Goal: Navigation & Orientation: Find specific page/section

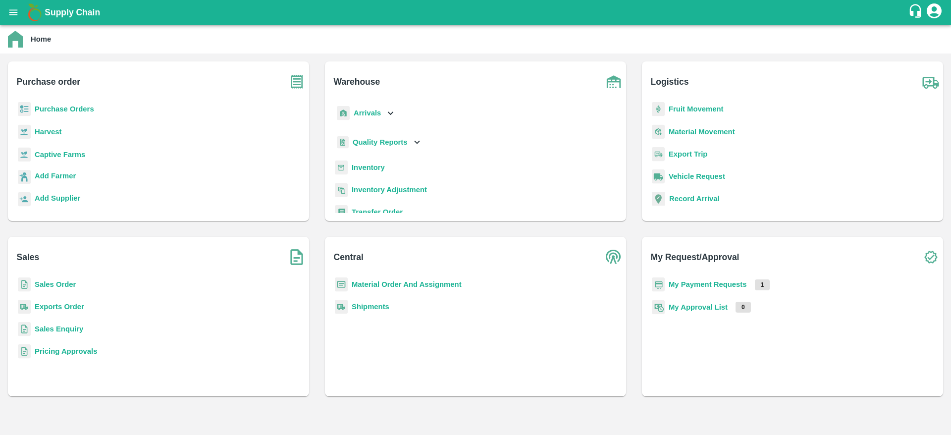
click at [368, 168] on b "Inventory" at bounding box center [368, 167] width 33 height 8
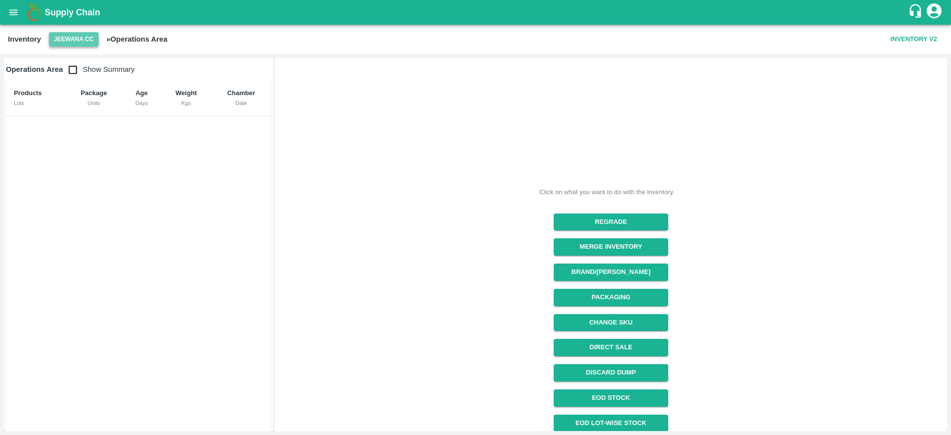
click at [53, 46] on button "Jeewana CC" at bounding box center [74, 39] width 50 height 14
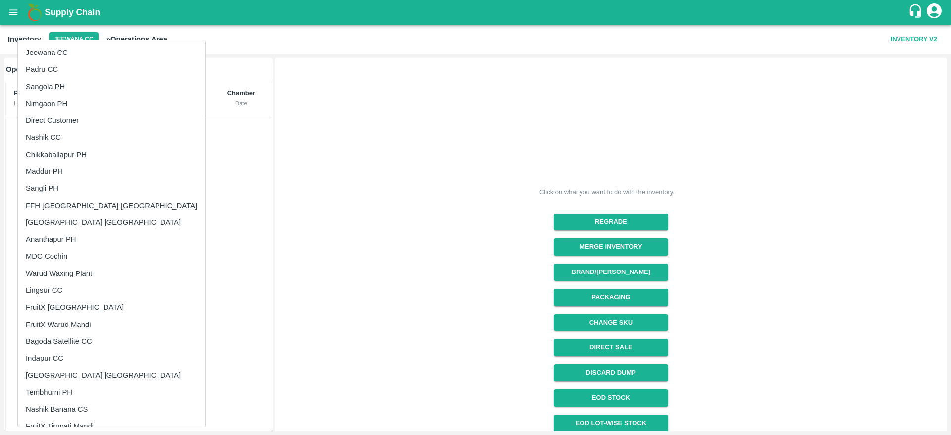
scroll to position [182, 0]
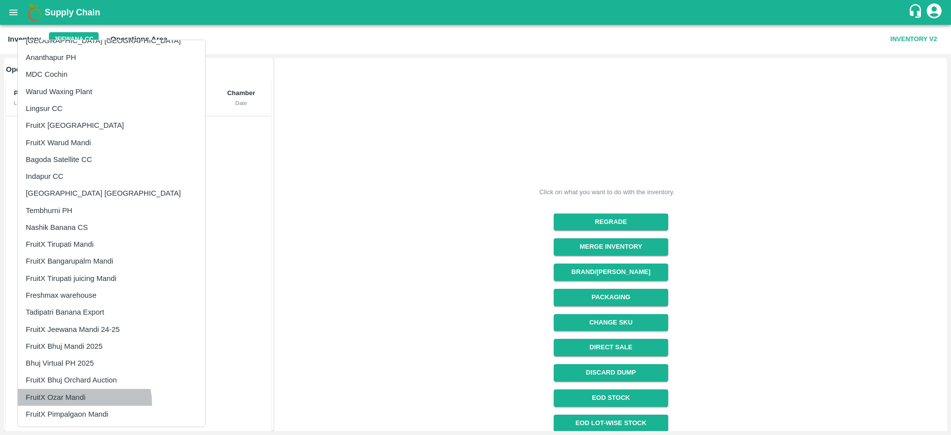
click at [84, 403] on li "FruitX Ozar Mandi" at bounding box center [111, 397] width 187 height 17
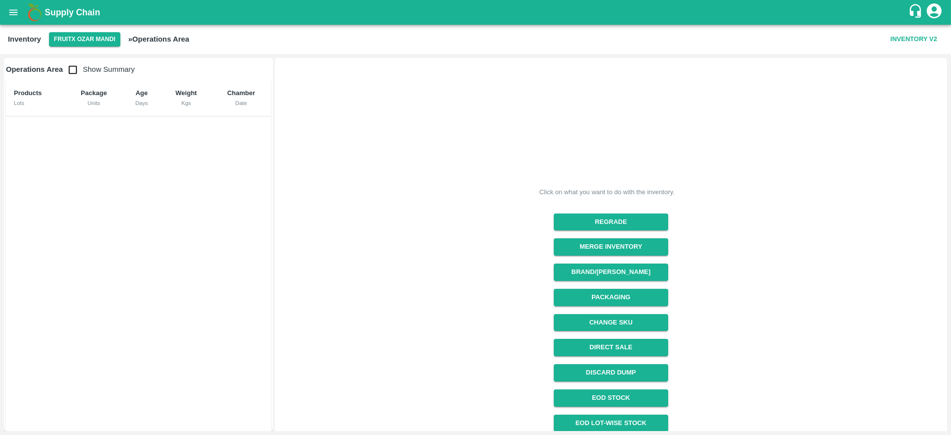
scroll to position [55, 0]
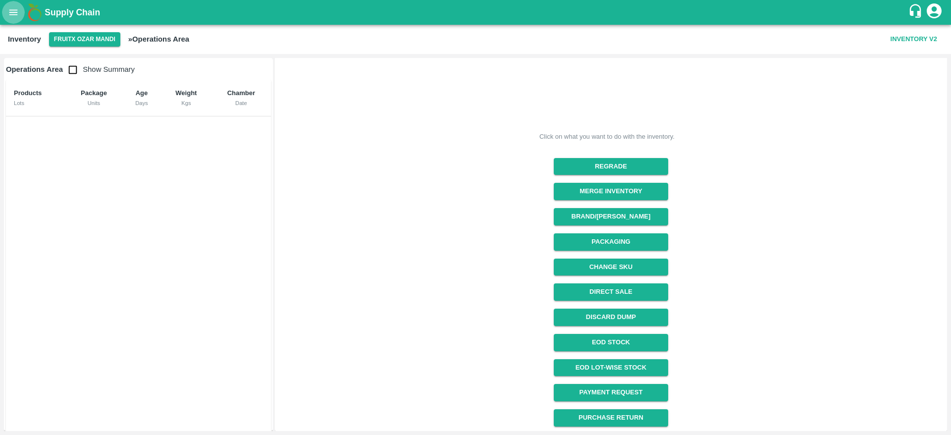
click at [12, 8] on icon "open drawer" at bounding box center [13, 12] width 11 height 11
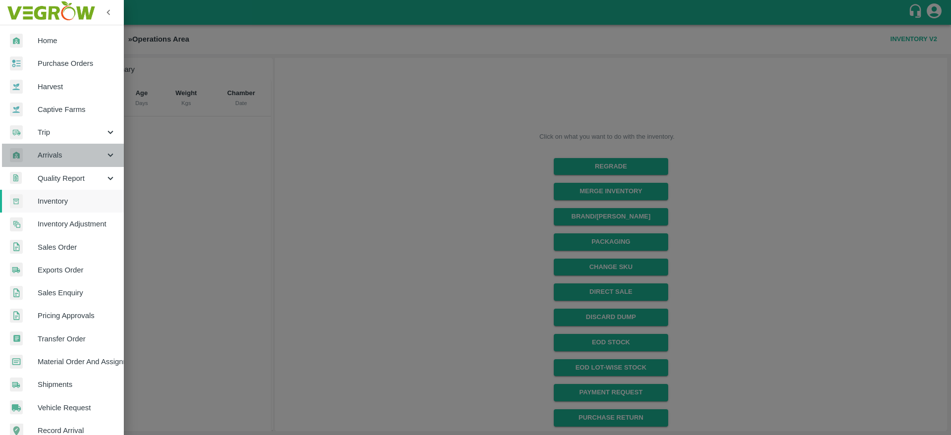
click at [64, 161] on div "Arrivals" at bounding box center [62, 155] width 124 height 23
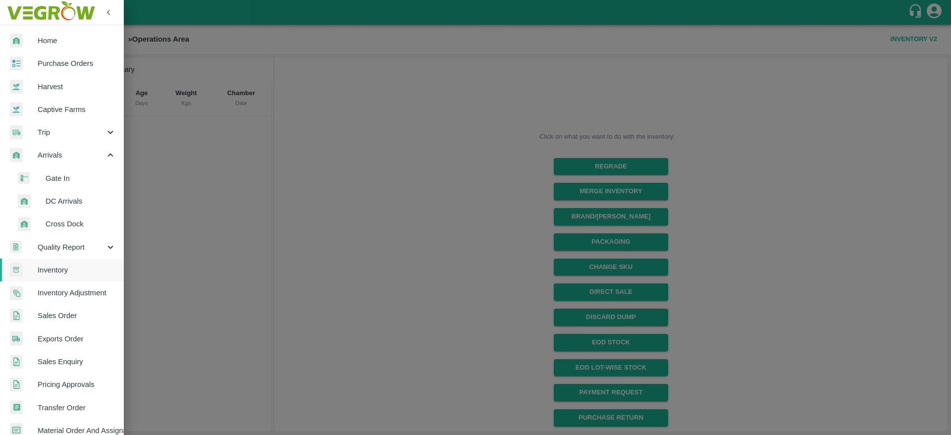
click at [62, 200] on span "DC Arrivals" at bounding box center [81, 201] width 70 height 11
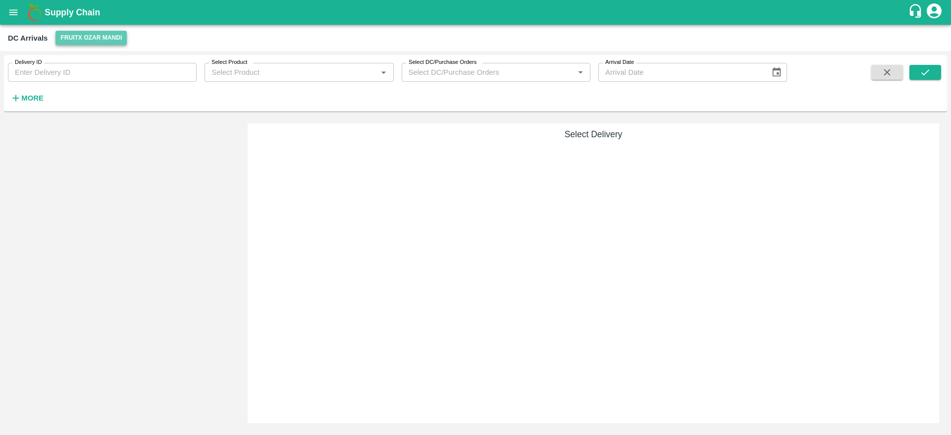
click at [84, 35] on button "FruitX Ozar Mandi" at bounding box center [90, 38] width 71 height 14
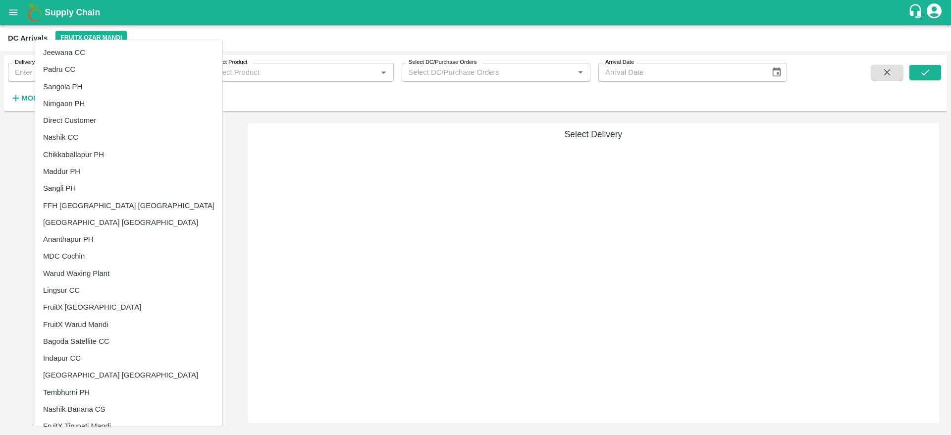
scroll to position [182, 0]
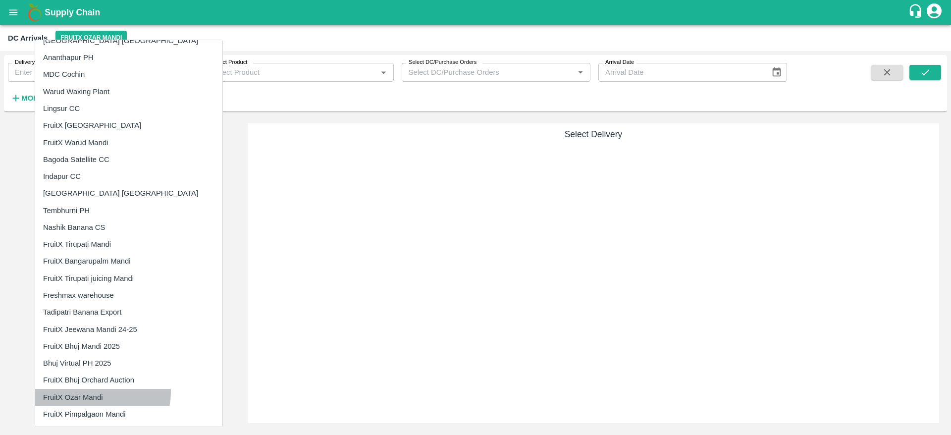
click at [102, 392] on li "FruitX Ozar Mandi" at bounding box center [128, 397] width 187 height 17
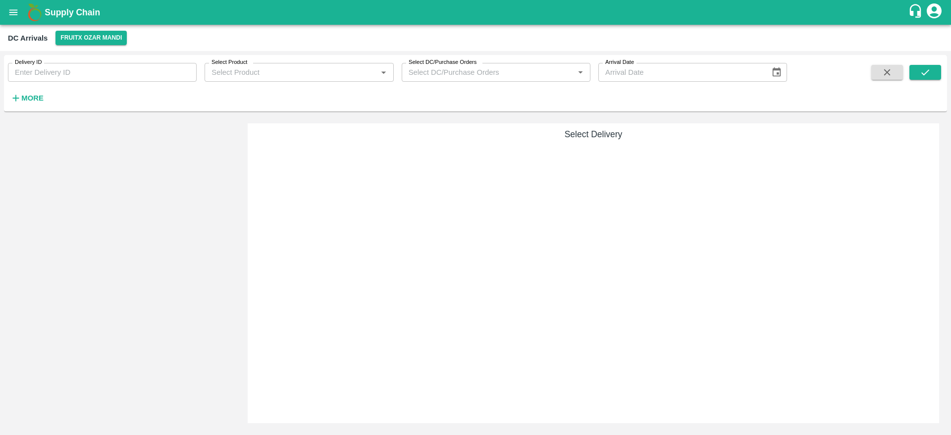
click at [202, 267] on div at bounding box center [128, 273] width 232 height 300
click at [15, 9] on icon "open drawer" at bounding box center [13, 12] width 11 height 11
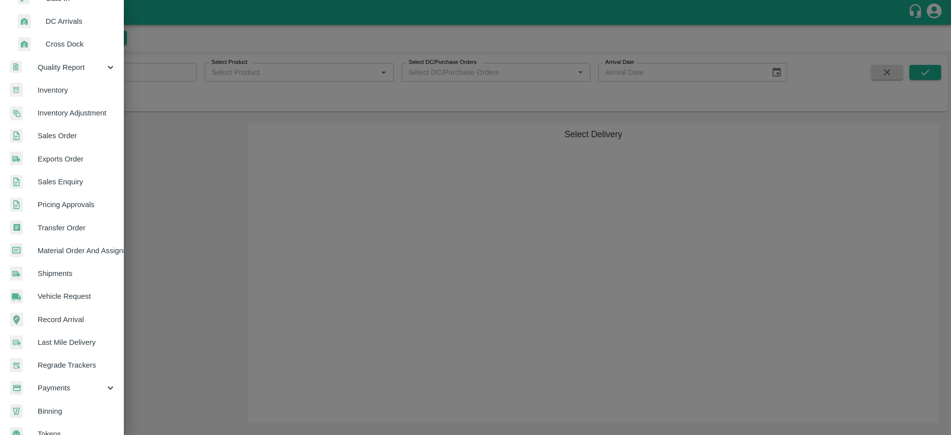
scroll to position [175, 0]
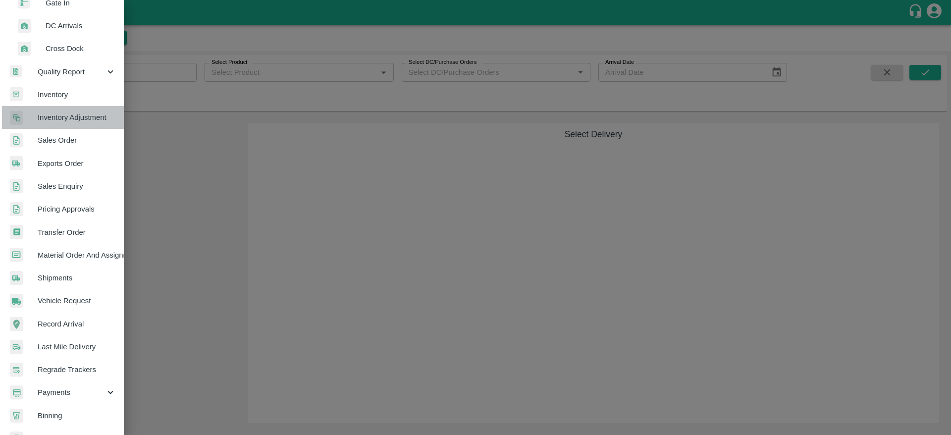
click at [70, 117] on span "Inventory Adjustment" at bounding box center [77, 117] width 78 height 11
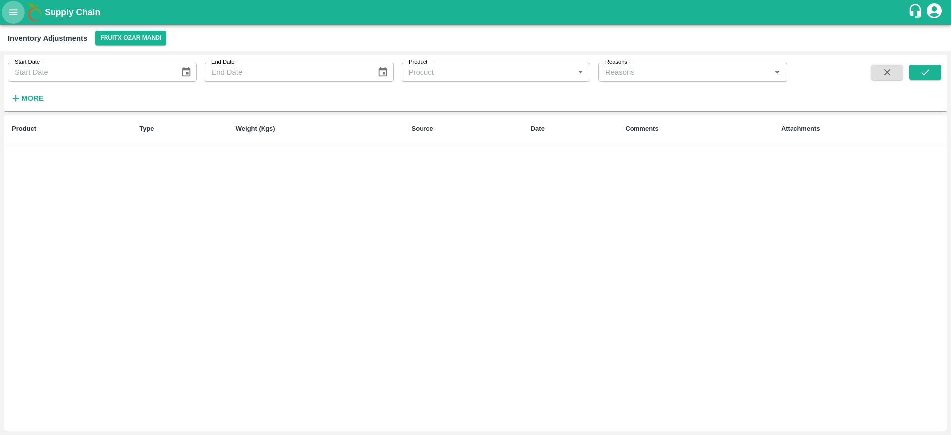
click at [17, 9] on icon "open drawer" at bounding box center [13, 11] width 8 height 5
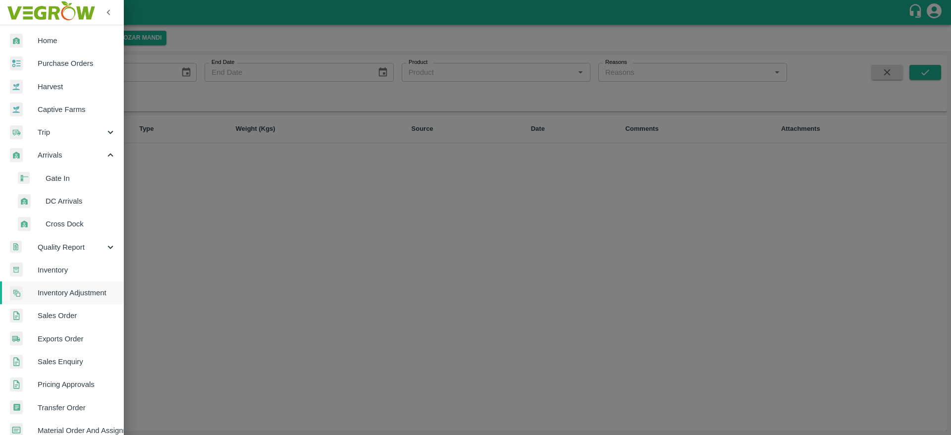
click at [71, 198] on span "DC Arrivals" at bounding box center [81, 201] width 70 height 11
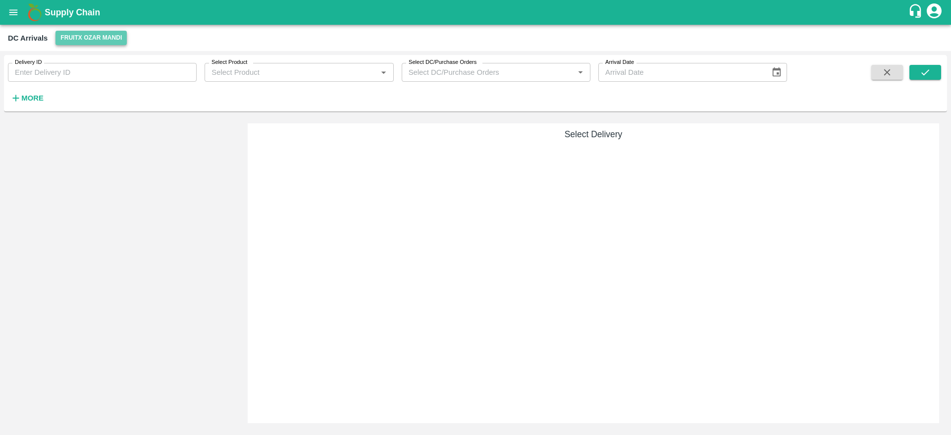
click at [90, 45] on button "FruitX Ozar Mandi" at bounding box center [90, 38] width 71 height 14
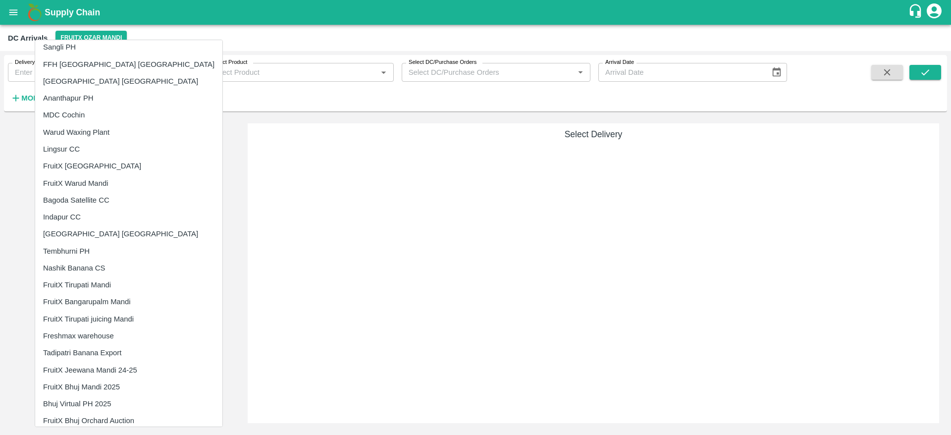
scroll to position [182, 0]
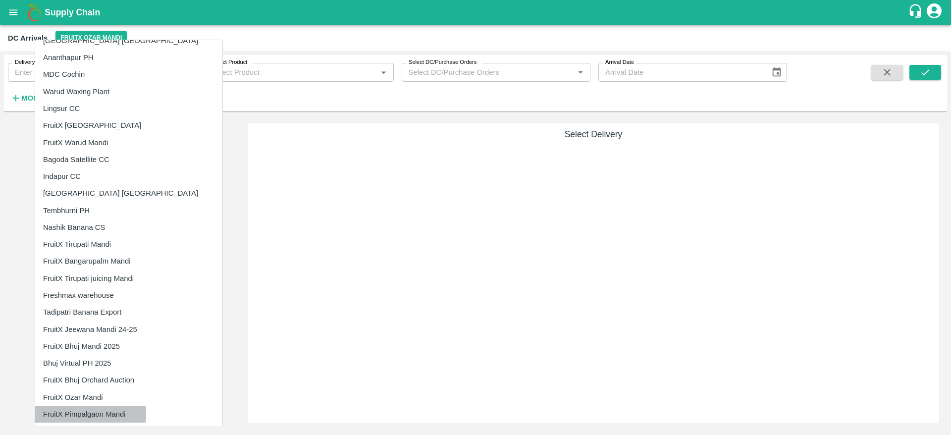
click at [82, 414] on li "FruitX Pimpalgaon Mandi" at bounding box center [128, 413] width 187 height 17
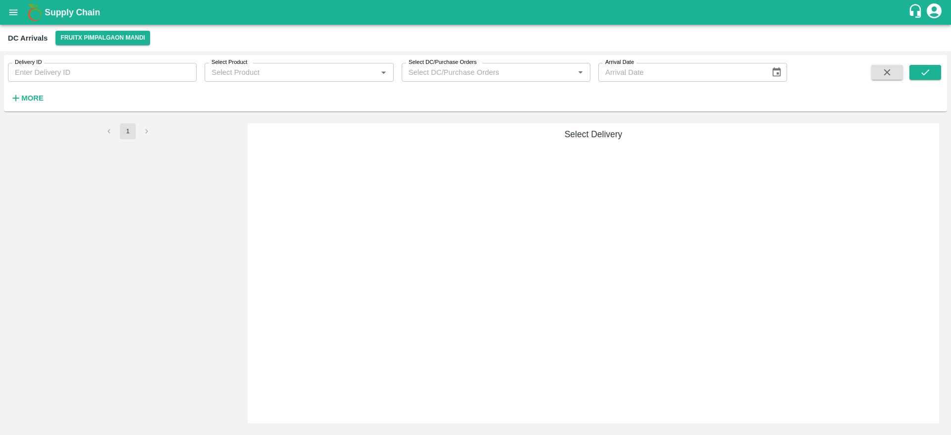
click at [88, 40] on button "FruitX Pimpalgaon Mandi" at bounding box center [102, 38] width 95 height 14
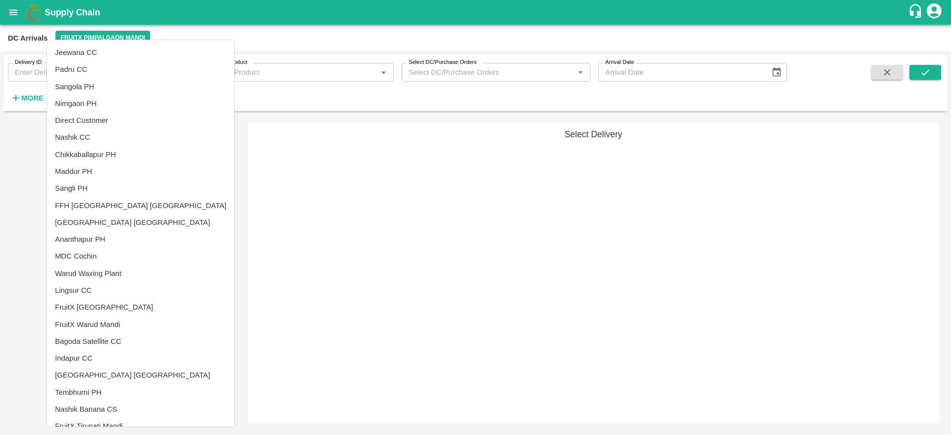
scroll to position [182, 0]
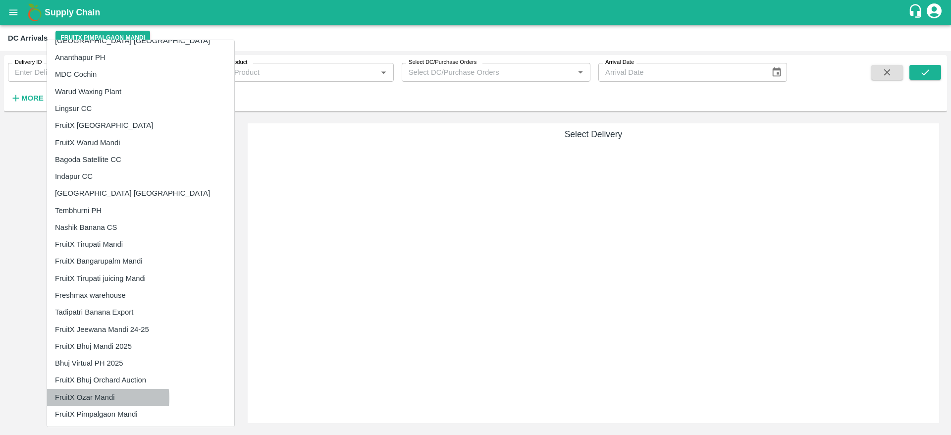
click at [107, 398] on li "FruitX Ozar Mandi" at bounding box center [140, 397] width 187 height 17
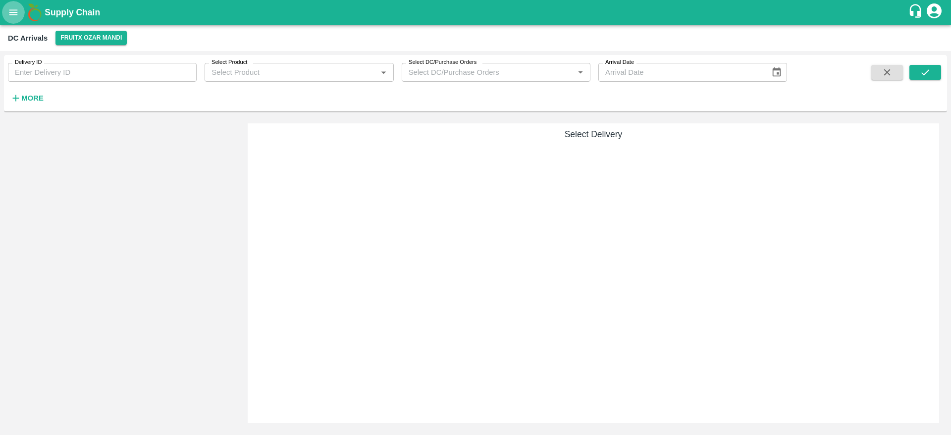
click at [16, 8] on icon "open drawer" at bounding box center [13, 12] width 11 height 11
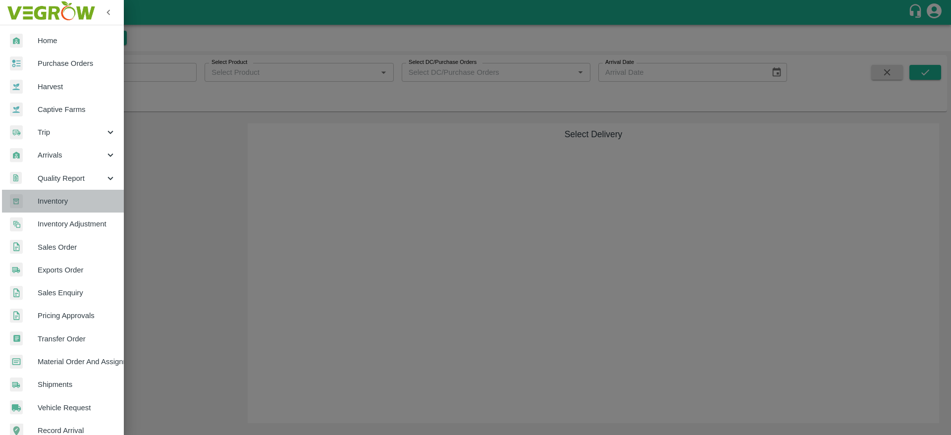
click at [76, 200] on span "Inventory" at bounding box center [77, 201] width 78 height 11
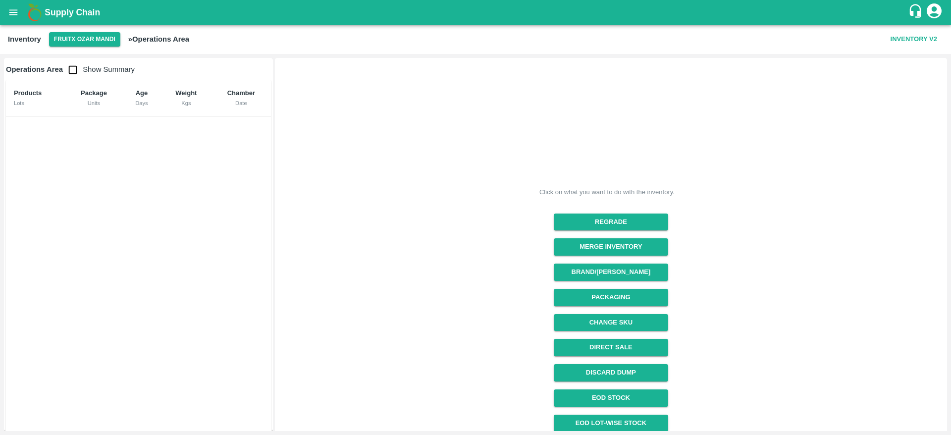
click at [674, 75] on div "Click on what you want to do with the inventory. Regrade Merge Inventory Brand/…" at bounding box center [607, 268] width 670 height 427
